Goal: Find specific page/section: Find specific page/section

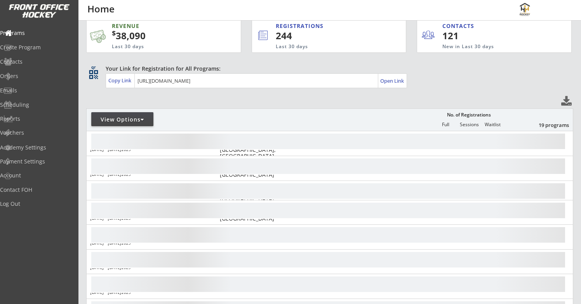
scroll to position [11, 0]
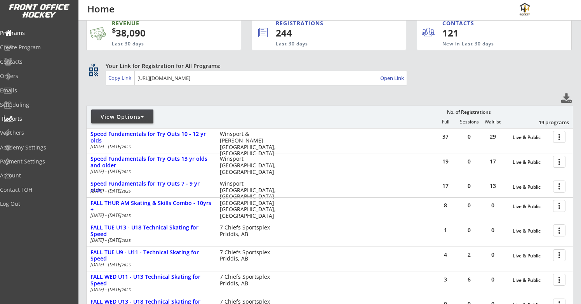
click at [33, 119] on div "Reports" at bounding box center [37, 118] width 70 height 5
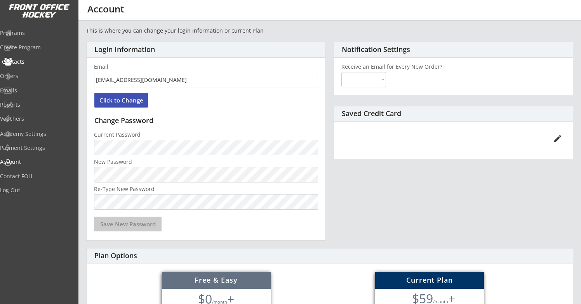
select select ""Yes""
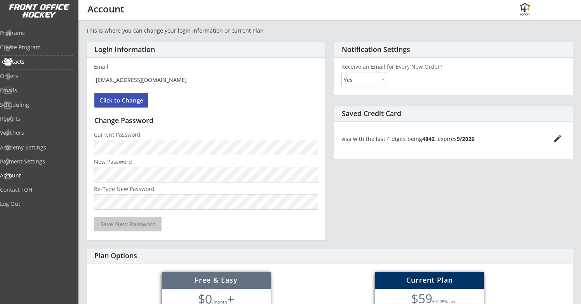
click at [36, 64] on div "Contacts" at bounding box center [37, 61] width 70 height 5
select select ""Players""
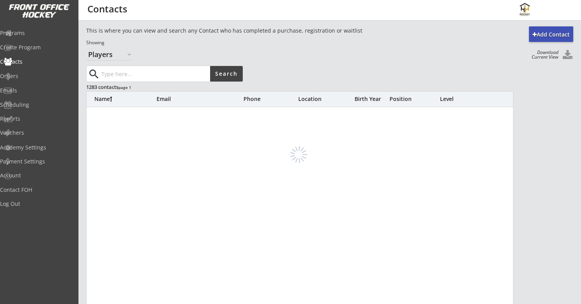
click at [116, 74] on input "input" at bounding box center [155, 74] width 110 height 16
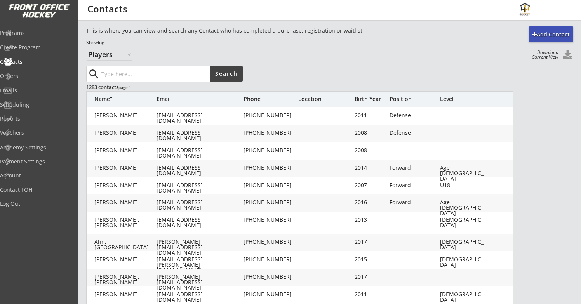
type input "<"
click at [235, 73] on button "Search" at bounding box center [226, 74] width 33 height 16
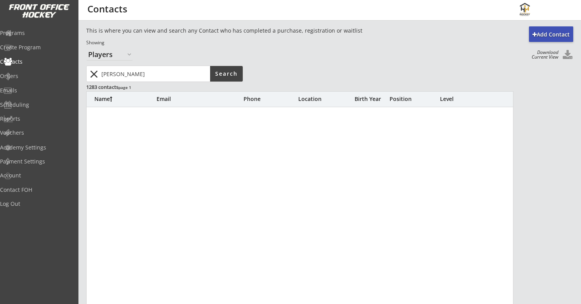
click at [149, 75] on input "input" at bounding box center [155, 74] width 110 height 16
type input "M"
type input "G"
type input "Kadon"
click at [236, 72] on button "Search" at bounding box center [226, 74] width 33 height 16
